Goal: Information Seeking & Learning: Learn about a topic

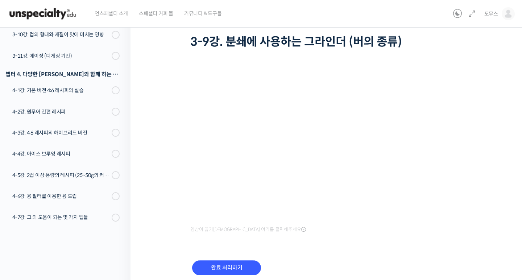
scroll to position [47, 0]
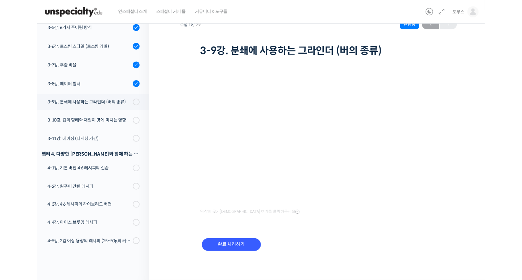
scroll to position [38, 0]
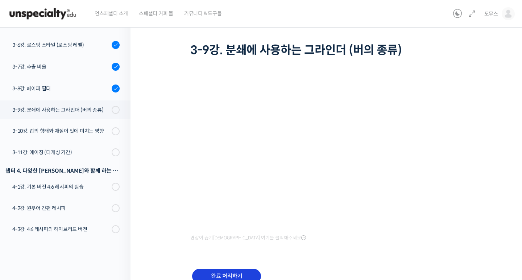
click at [251, 270] on input "완료 처리하기" at bounding box center [226, 276] width 69 height 15
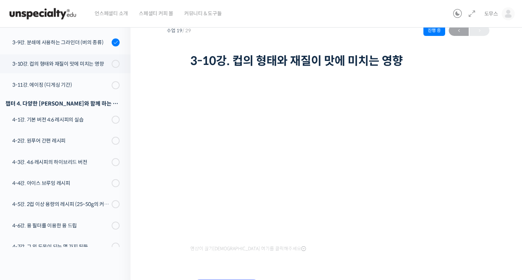
scroll to position [69, 0]
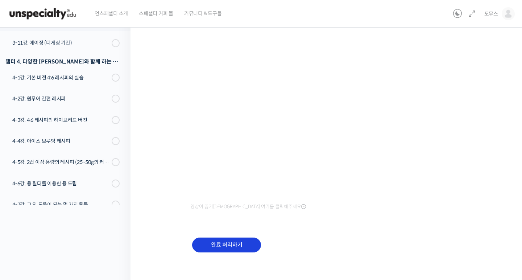
click at [231, 244] on input "완료 처리하기" at bounding box center [226, 244] width 69 height 15
click at [233, 237] on input "완료 처리하기" at bounding box center [226, 244] width 69 height 15
click at [231, 245] on input "완료 처리하기" at bounding box center [226, 244] width 69 height 15
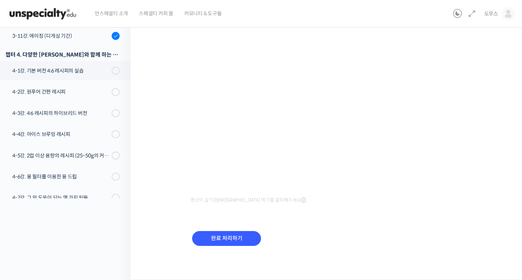
scroll to position [75, 0]
click at [236, 232] on input "완료 처리하기" at bounding box center [226, 238] width 69 height 15
